Goal: Task Accomplishment & Management: Manage account settings

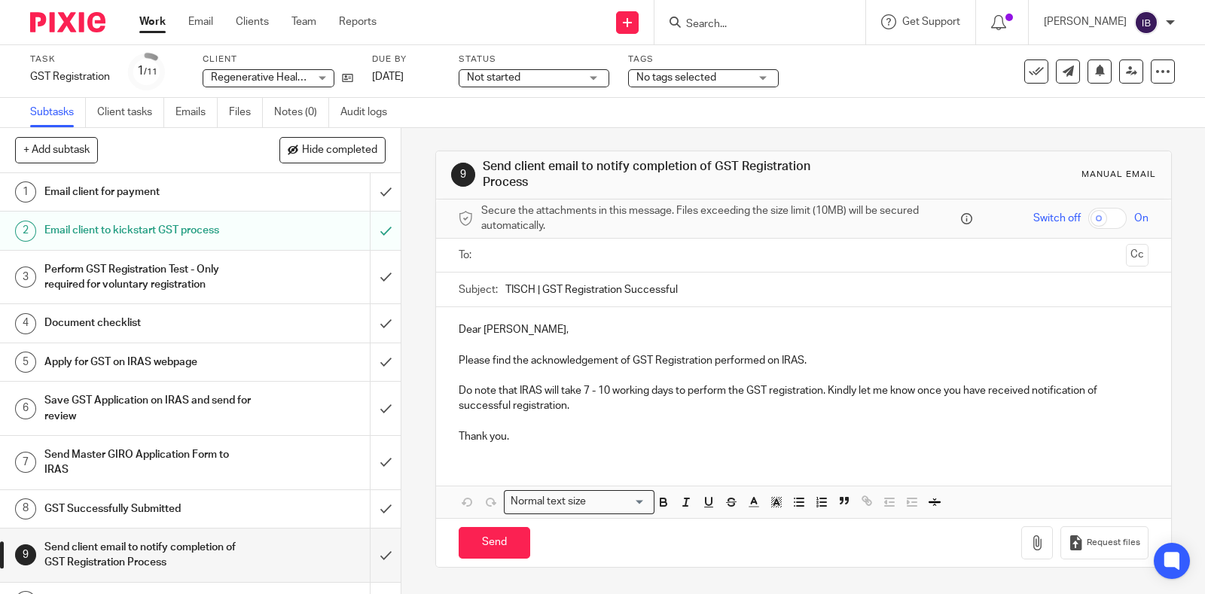
scroll to position [64, 0]
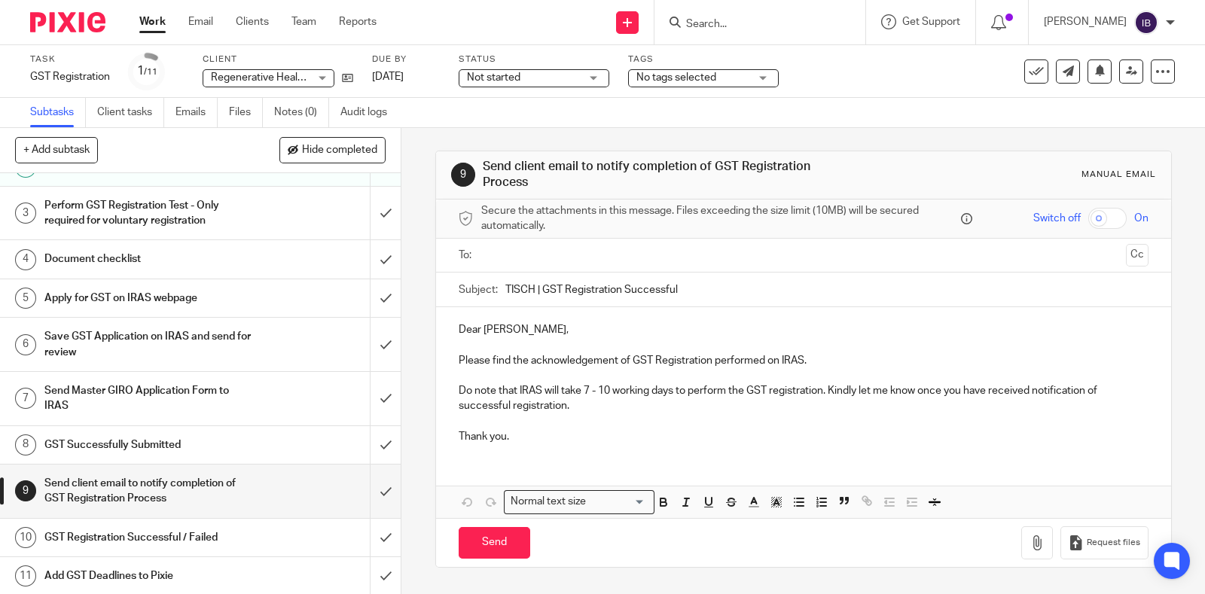
drag, startPoint x: 143, startPoint y: 20, endPoint x: 179, endPoint y: 32, distance: 37.9
click at [143, 20] on link "Work" at bounding box center [152, 21] width 26 height 15
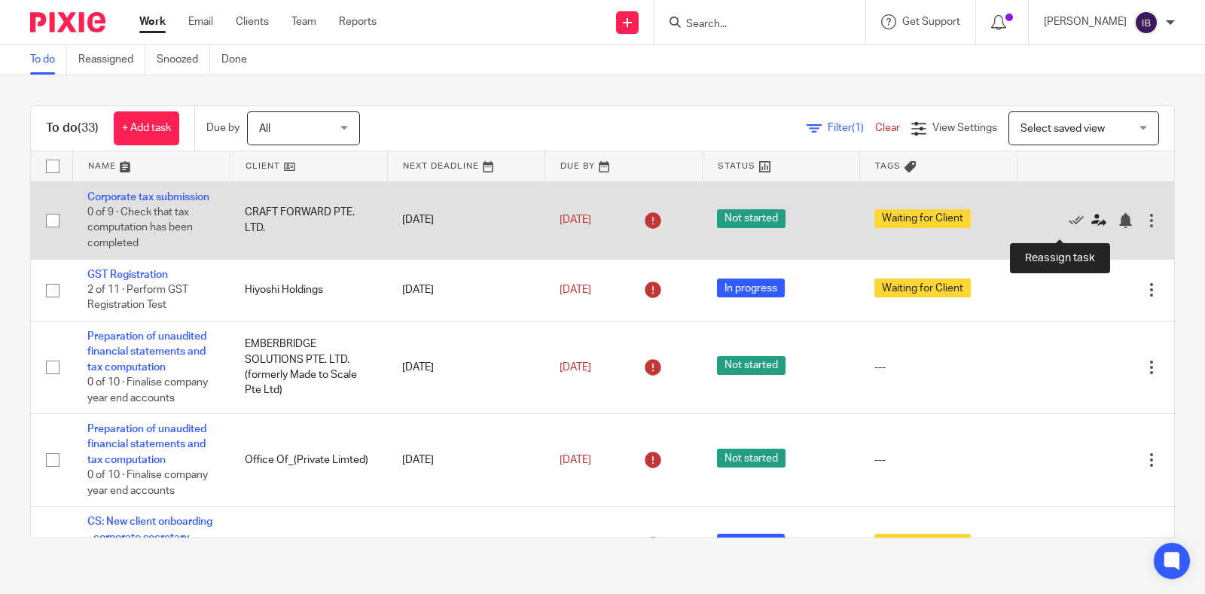
click at [1091, 227] on icon at bounding box center [1098, 220] width 15 height 15
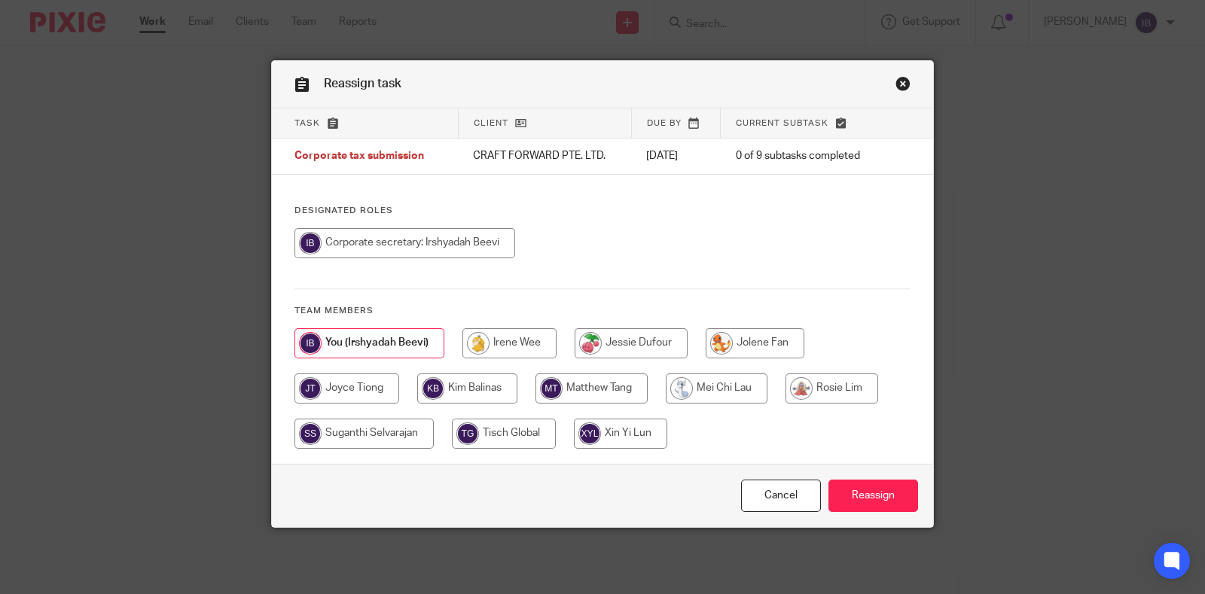
click at [896, 84] on link "Close this dialog window" at bounding box center [902, 86] width 15 height 20
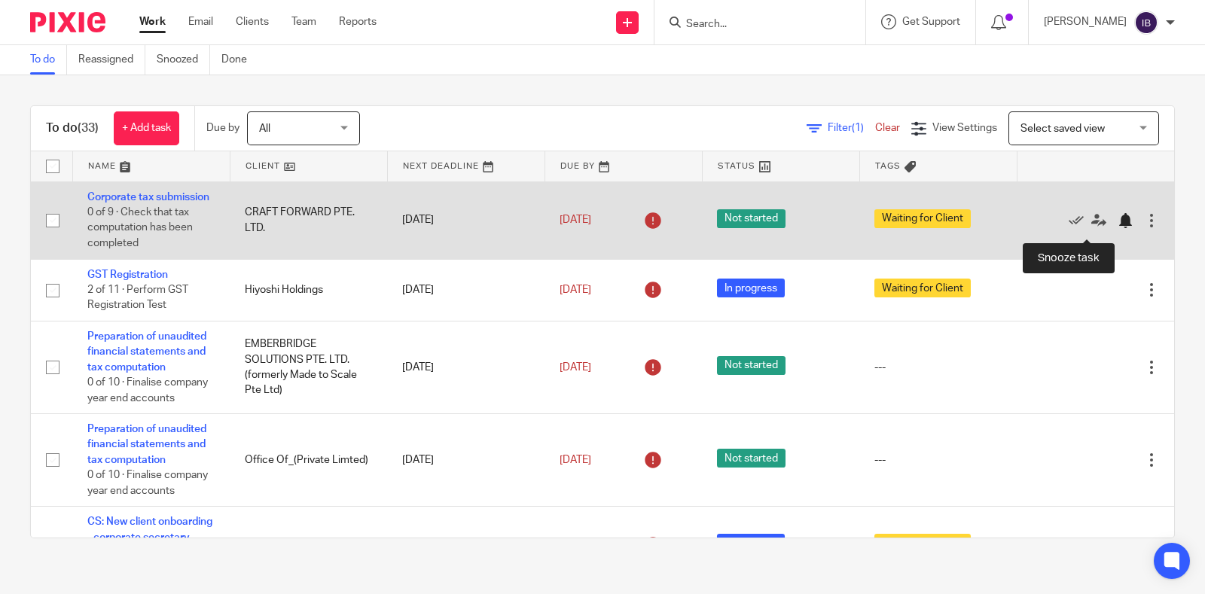
click at [1117, 228] on div at bounding box center [1124, 220] width 15 height 15
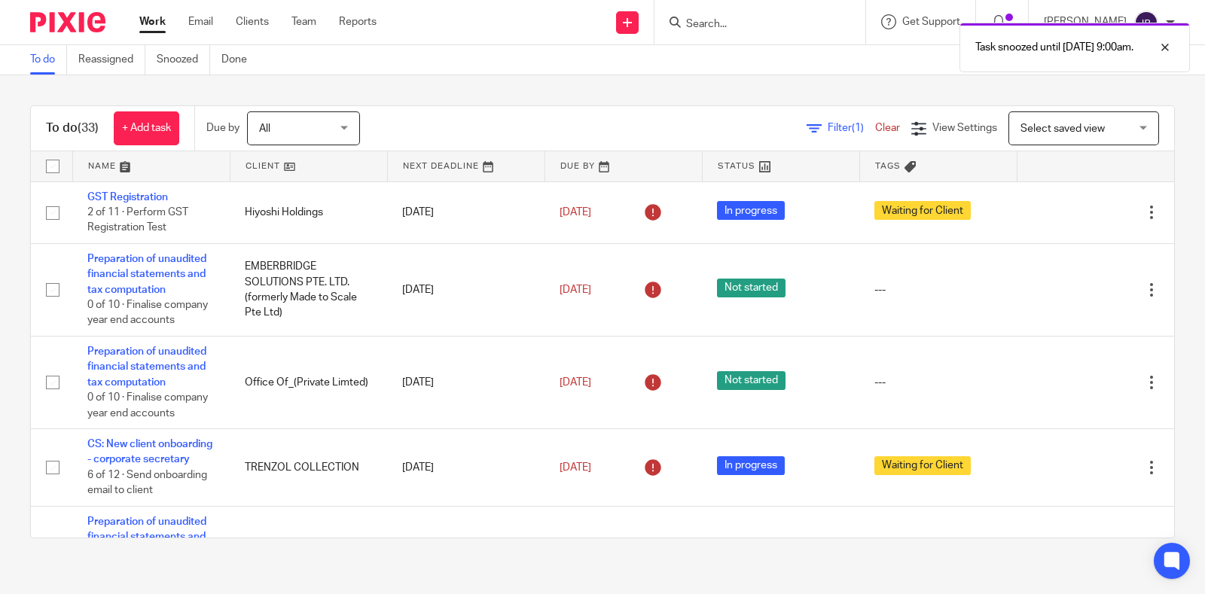
click at [282, 161] on link at bounding box center [308, 166] width 157 height 30
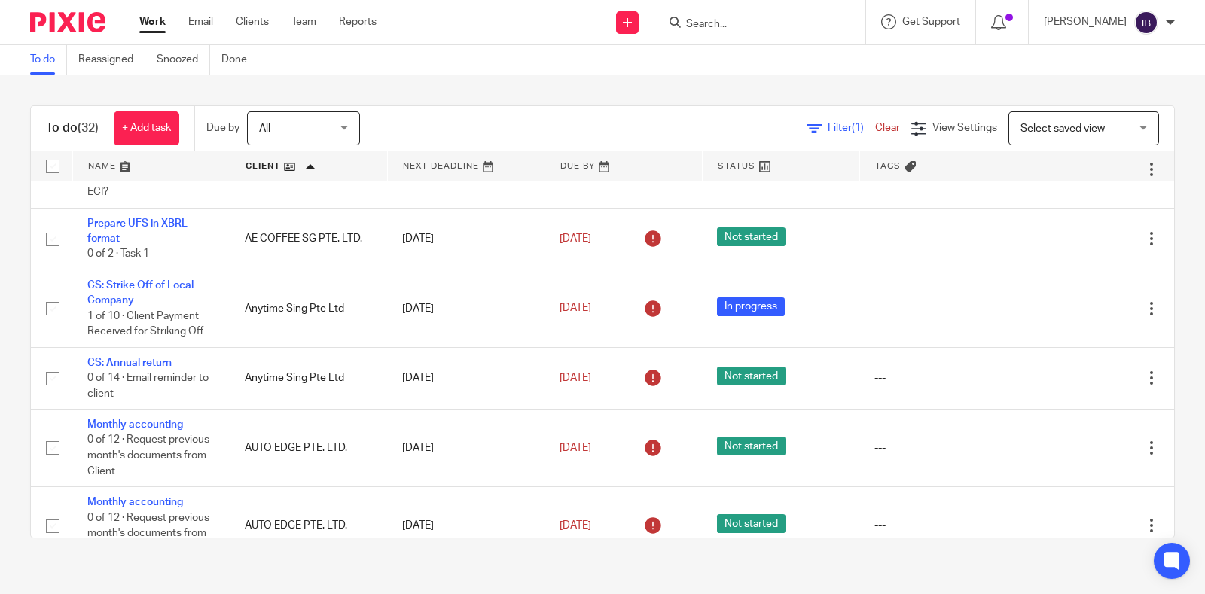
scroll to position [376, 0]
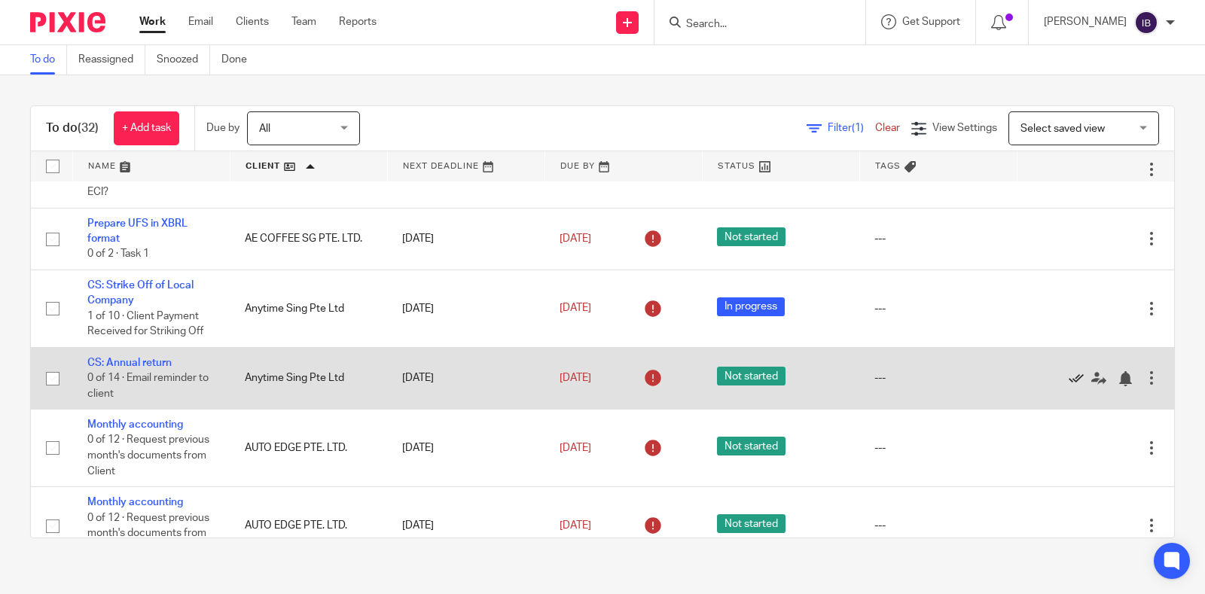
click at [1068, 386] on icon at bounding box center [1075, 378] width 15 height 15
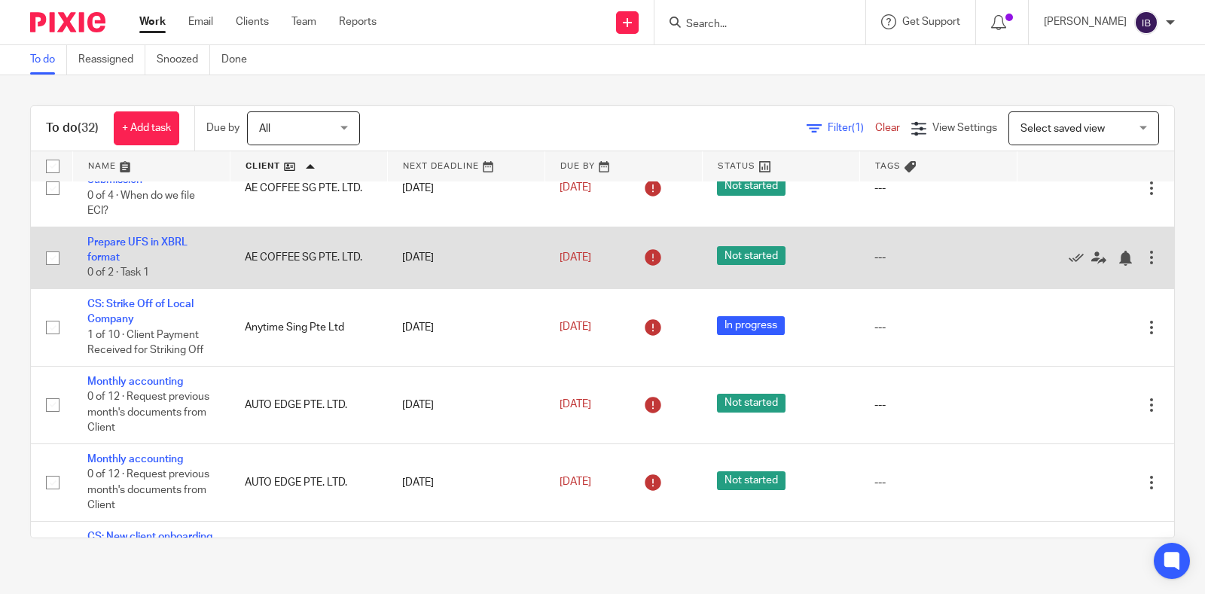
scroll to position [289, 0]
